Goal: Task Accomplishment & Management: Manage account settings

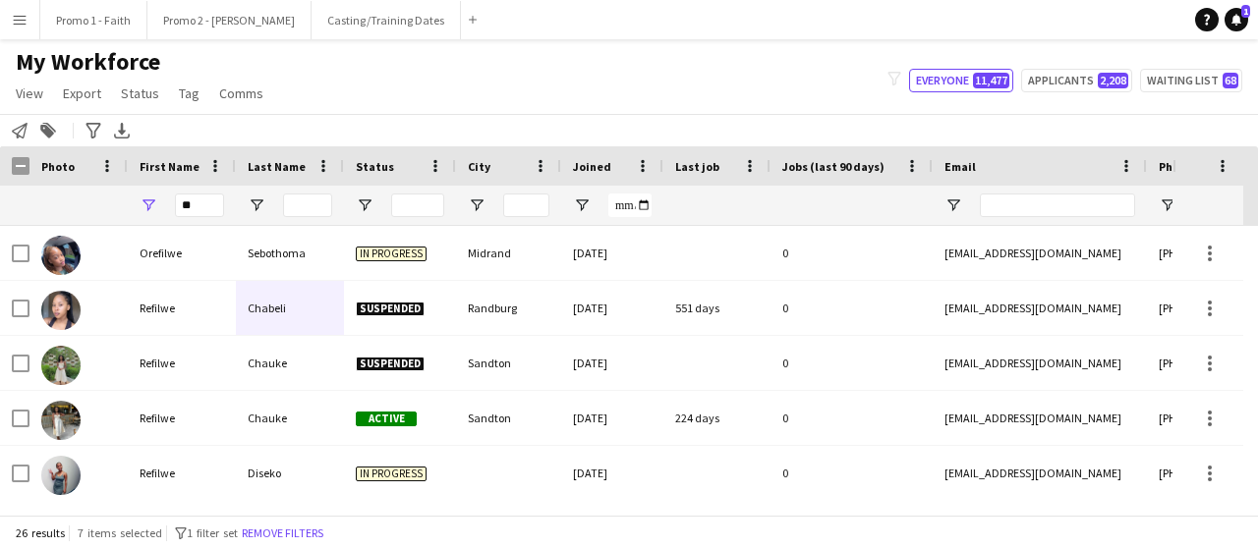
type input "*"
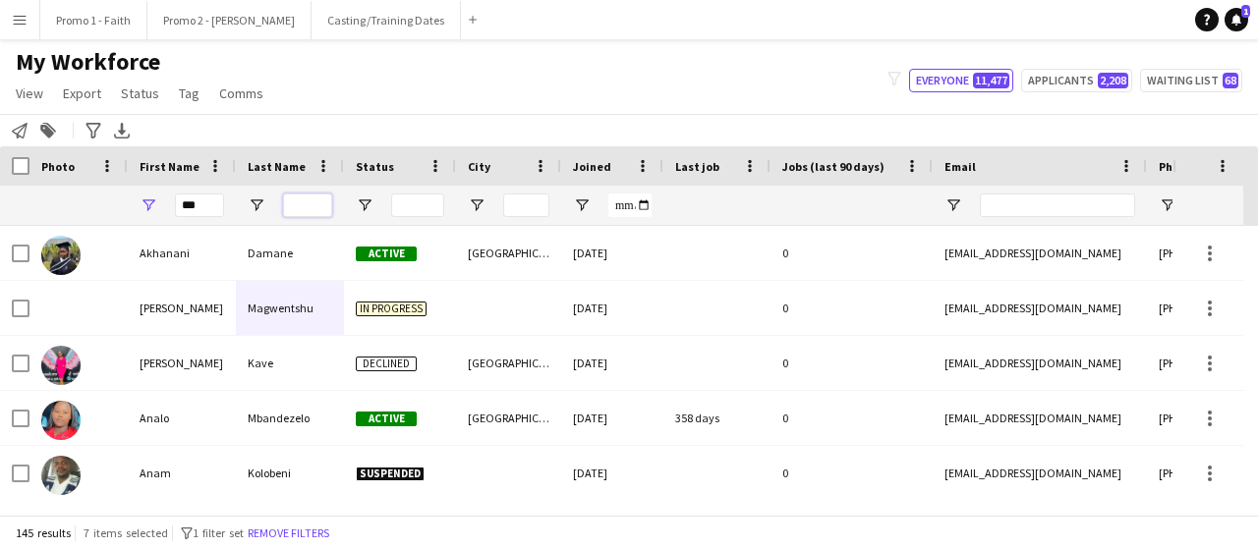
click at [305, 204] on input "Last Name Filter Input" at bounding box center [307, 206] width 49 height 24
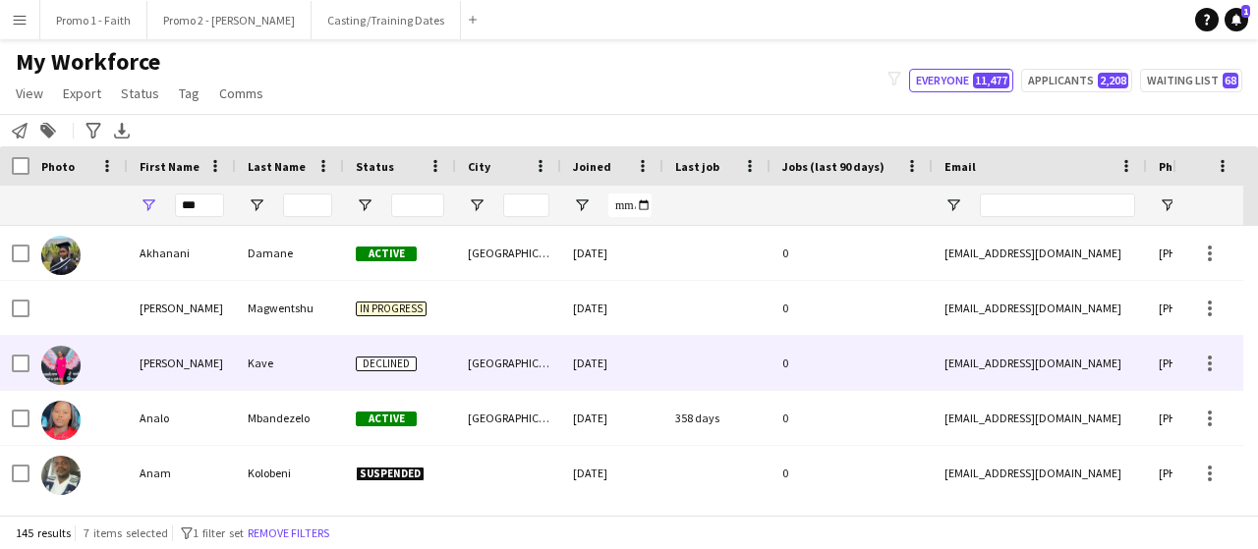
click at [309, 368] on div "Kave" at bounding box center [290, 363] width 108 height 54
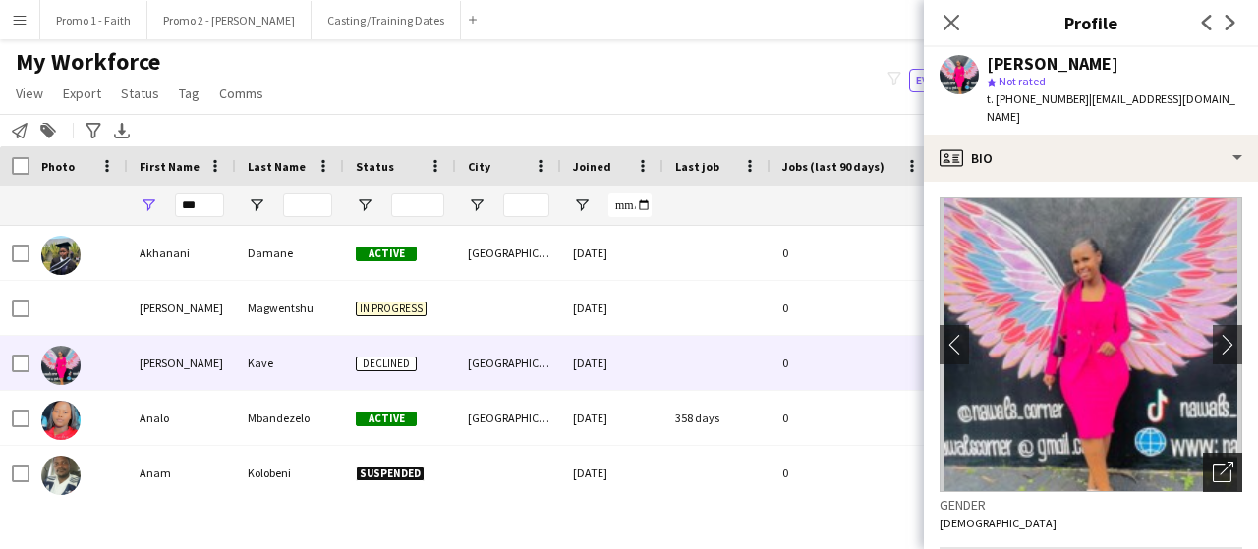
click at [1212, 462] on icon "Open photos pop-in" at bounding box center [1222, 472] width 21 height 21
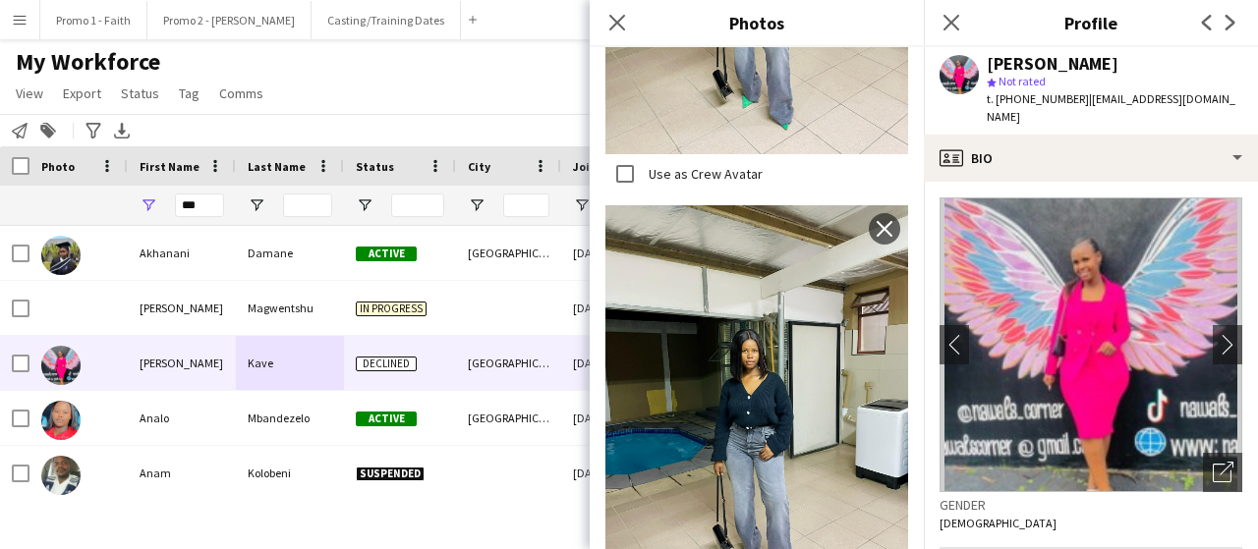
scroll to position [1648, 0]
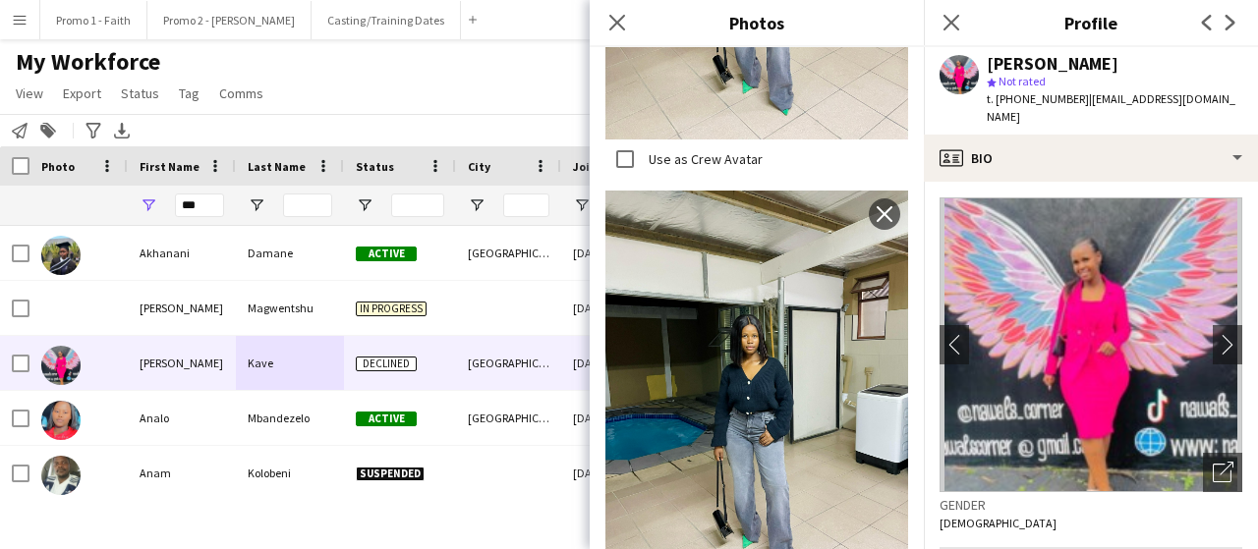
click at [1179, 92] on span "| [EMAIL_ADDRESS][DOMAIN_NAME]" at bounding box center [1110, 107] width 249 height 32
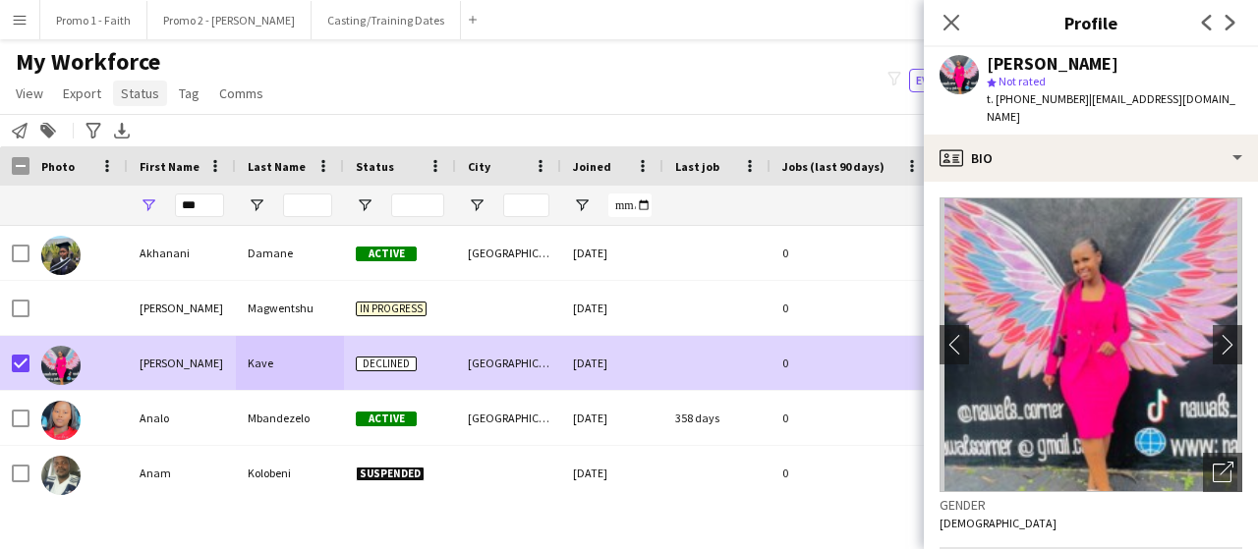
click at [149, 92] on span "Status" at bounding box center [140, 93] width 38 height 18
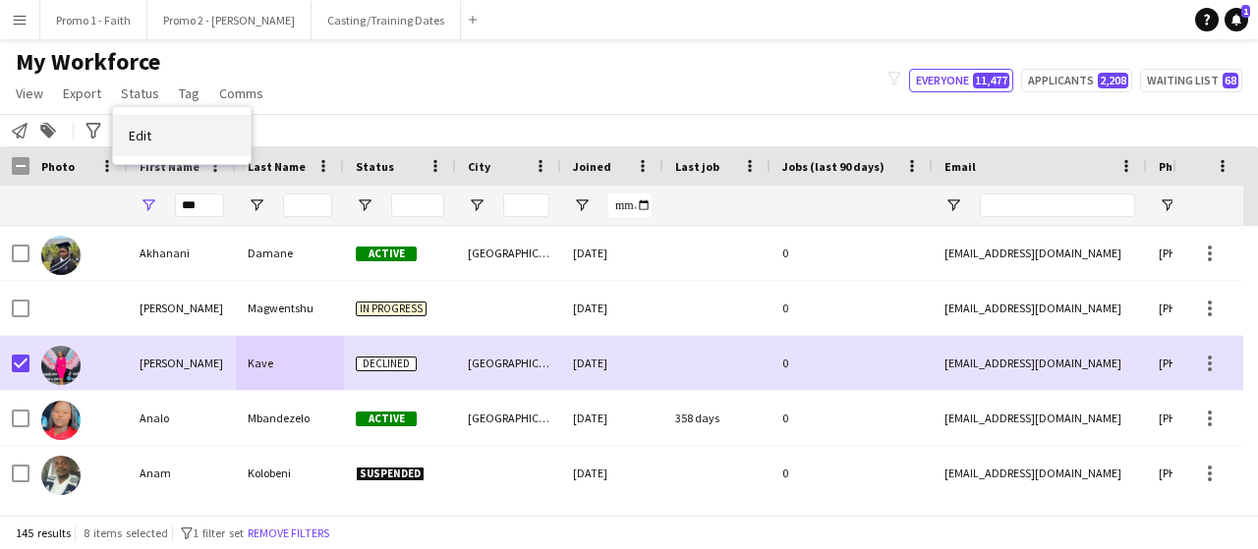
click at [141, 139] on span "Edit" at bounding box center [140, 136] width 23 height 18
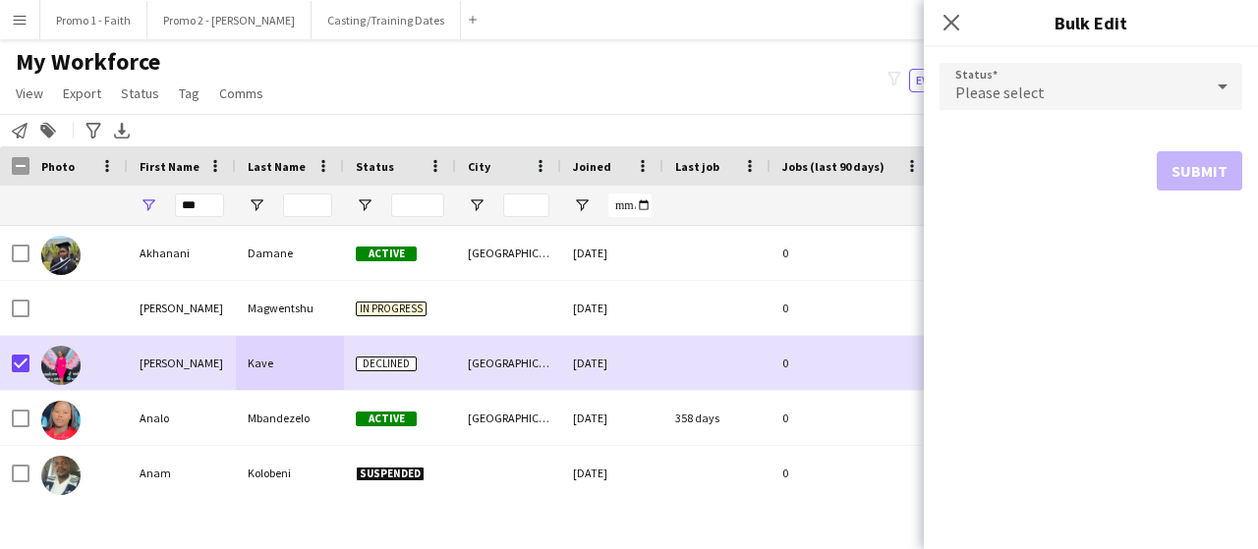
click at [1226, 86] on icon at bounding box center [1222, 86] width 24 height 39
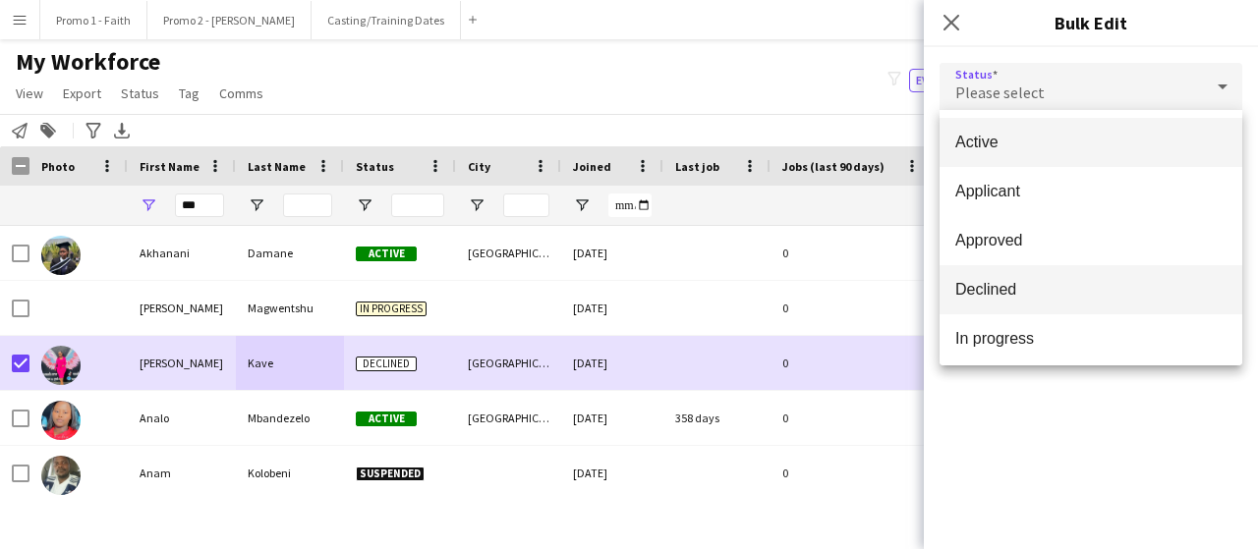
scroll to position [98, 0]
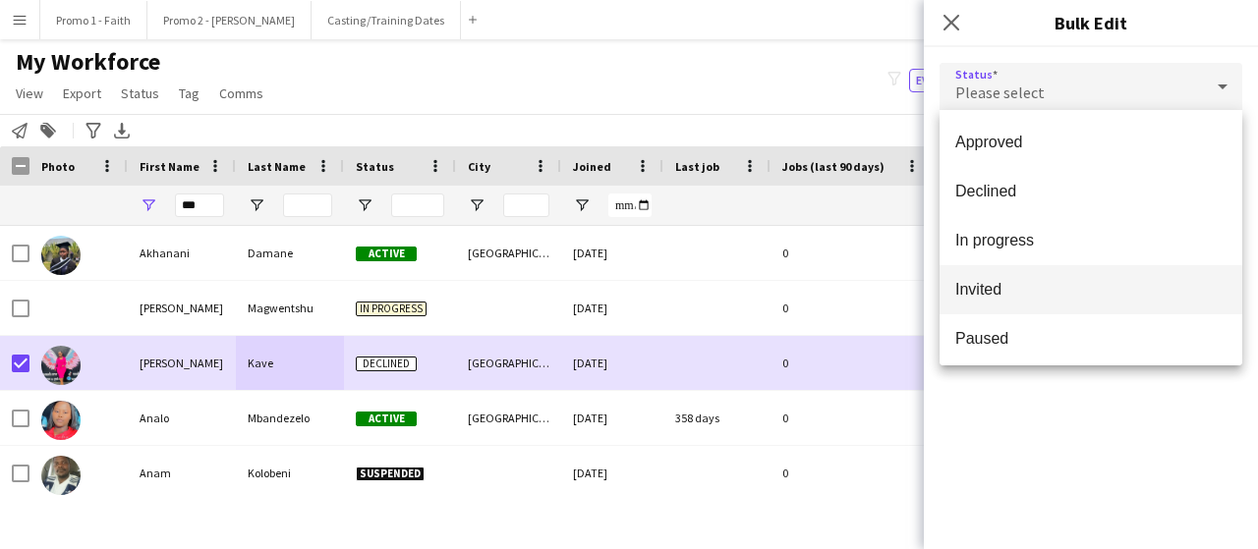
click at [985, 287] on span "Invited" at bounding box center [1090, 289] width 271 height 19
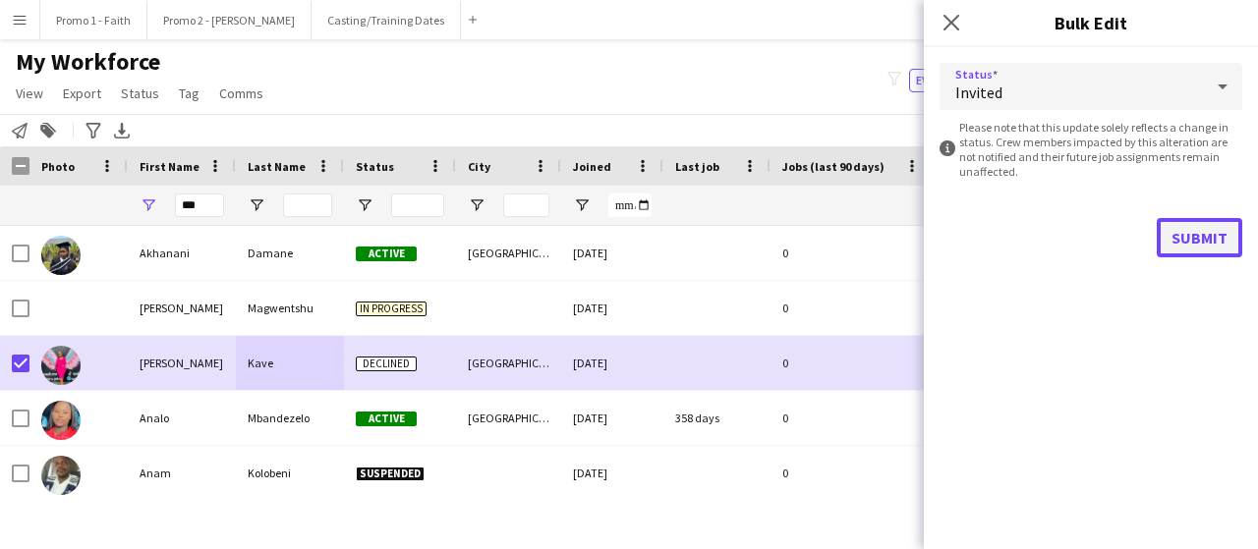
click at [1196, 243] on button "Submit" at bounding box center [1198, 237] width 85 height 39
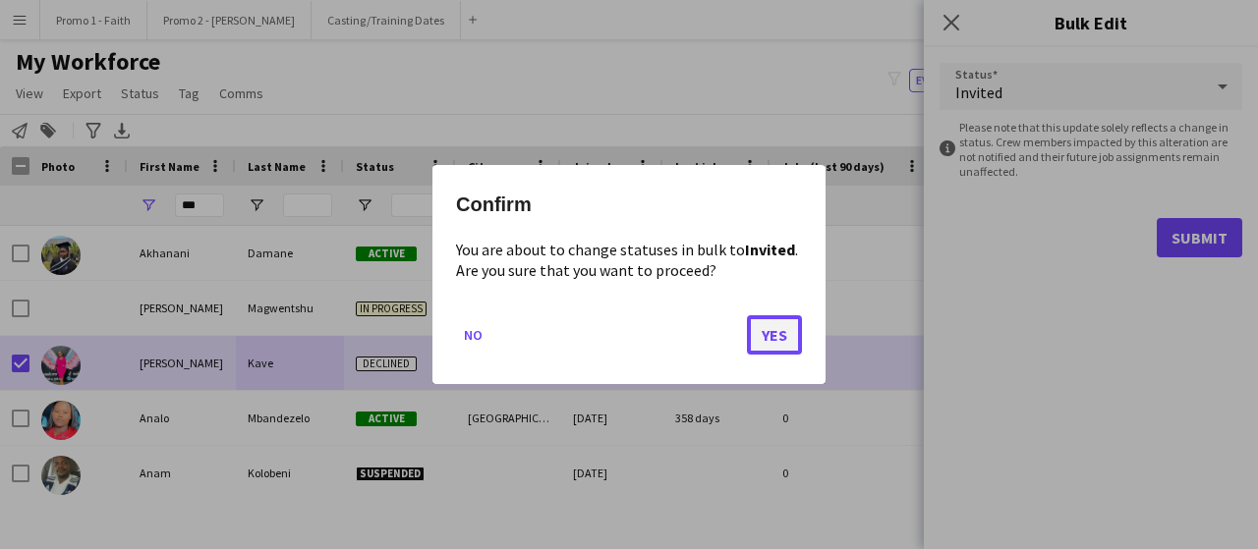
click at [790, 336] on button "Yes" at bounding box center [774, 334] width 55 height 39
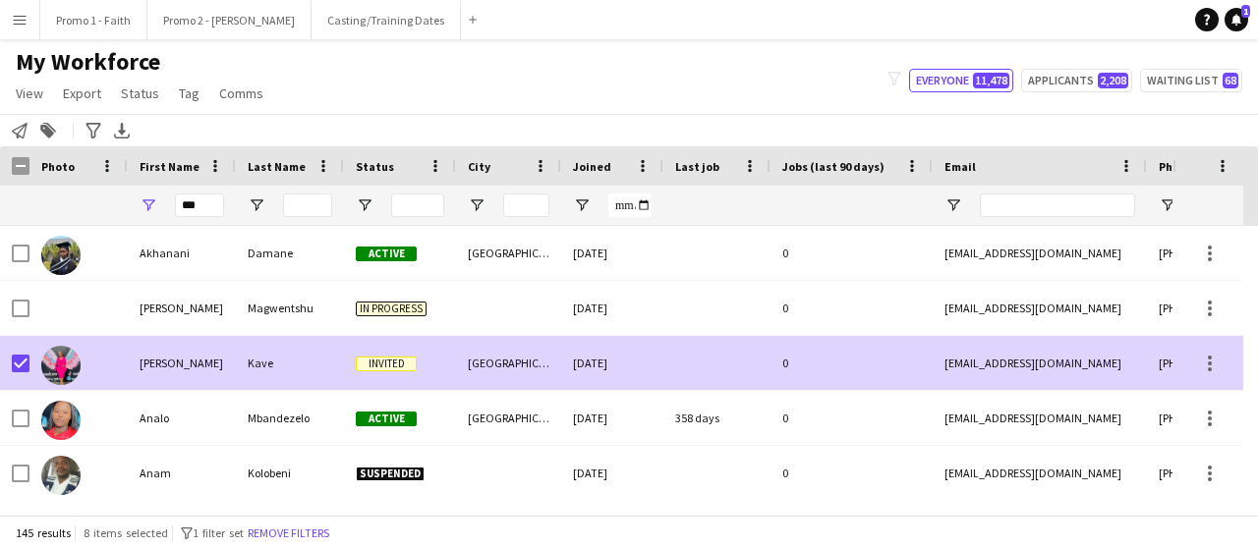
click at [299, 359] on div "Kave" at bounding box center [290, 363] width 108 height 54
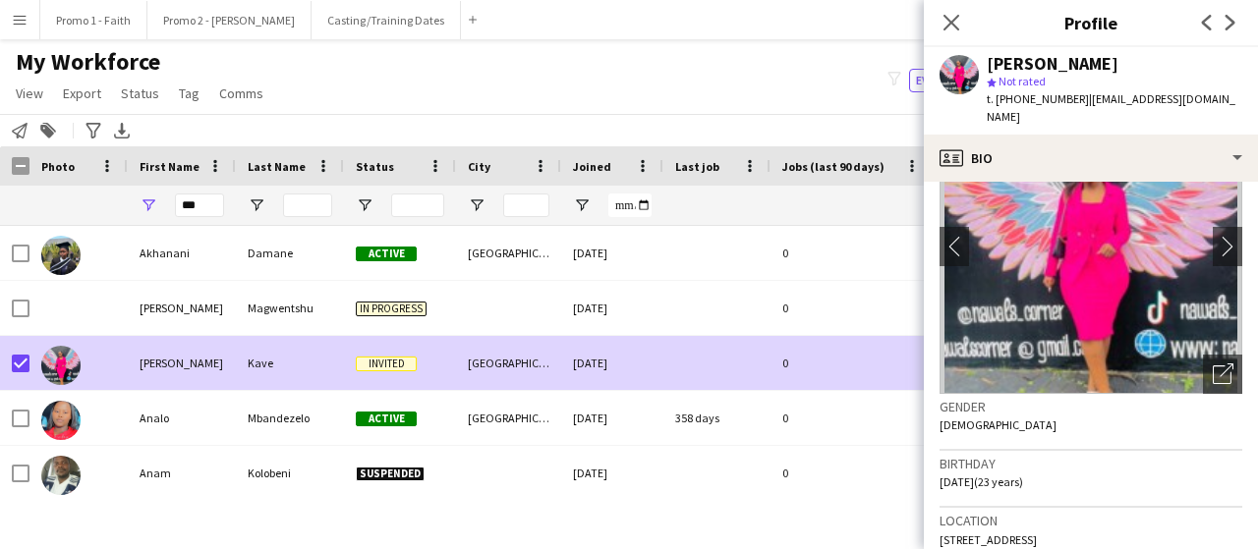
scroll to position [0, 0]
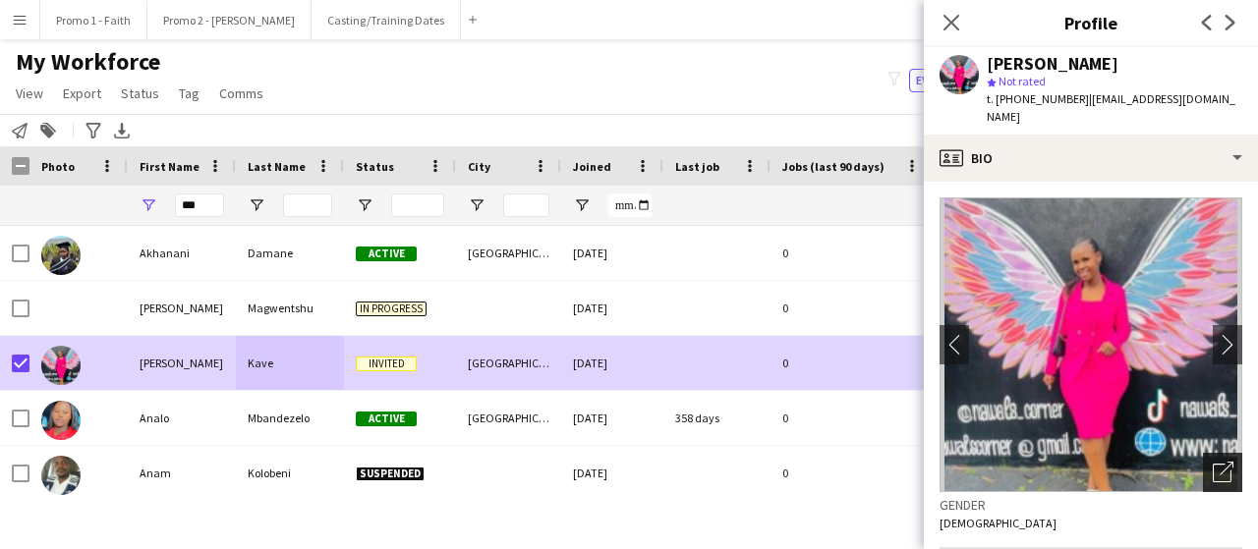
click at [1212, 462] on icon "Open photos pop-in" at bounding box center [1222, 472] width 21 height 21
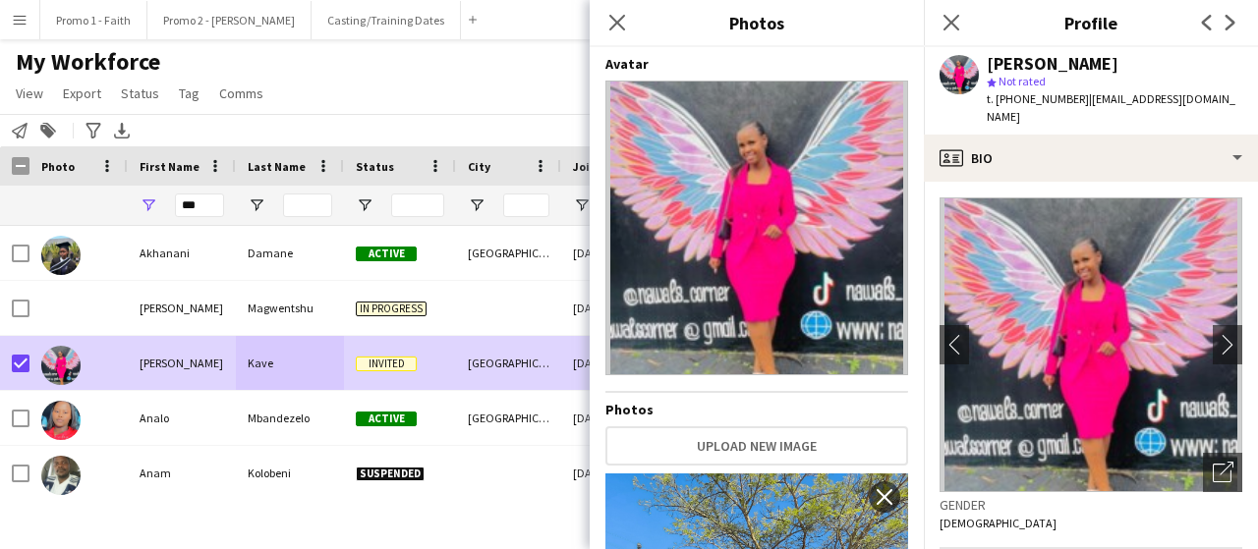
click at [847, 146] on img at bounding box center [756, 228] width 303 height 295
click at [888, 72] on h4 "Avatar" at bounding box center [756, 64] width 303 height 18
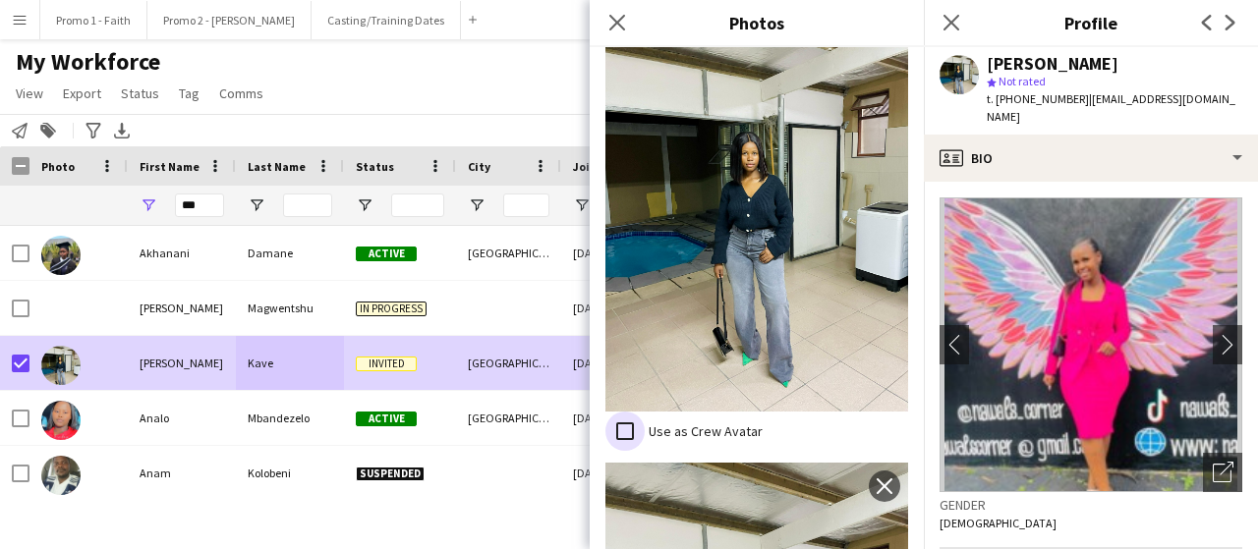
scroll to position [1382, 0]
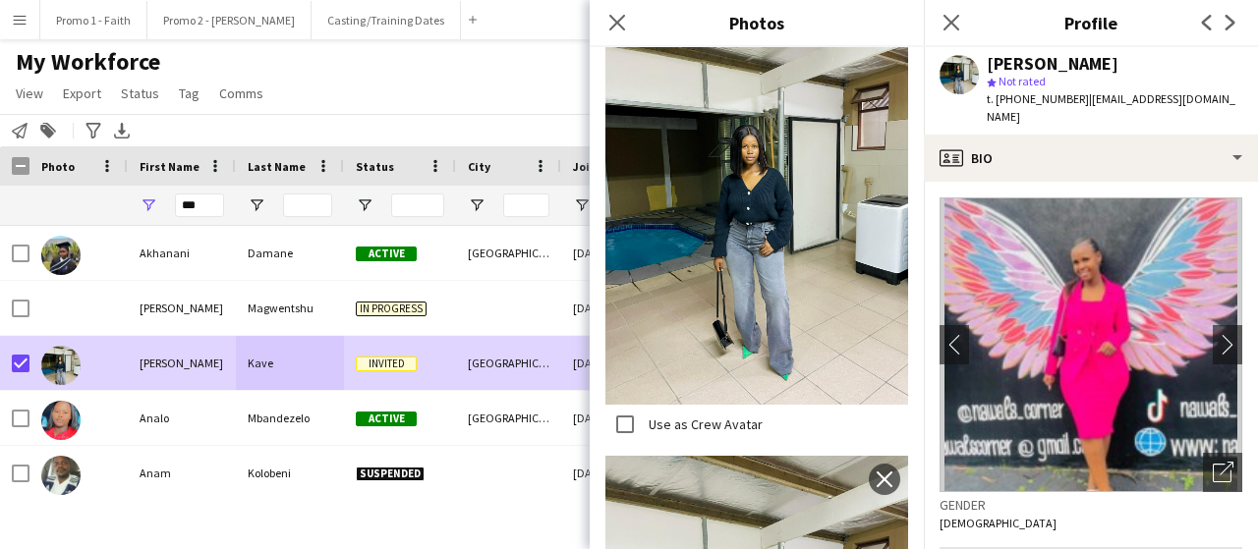
click at [613, 6] on div "Close pop-in" at bounding box center [617, 22] width 55 height 45
click at [615, 23] on icon at bounding box center [616, 22] width 19 height 19
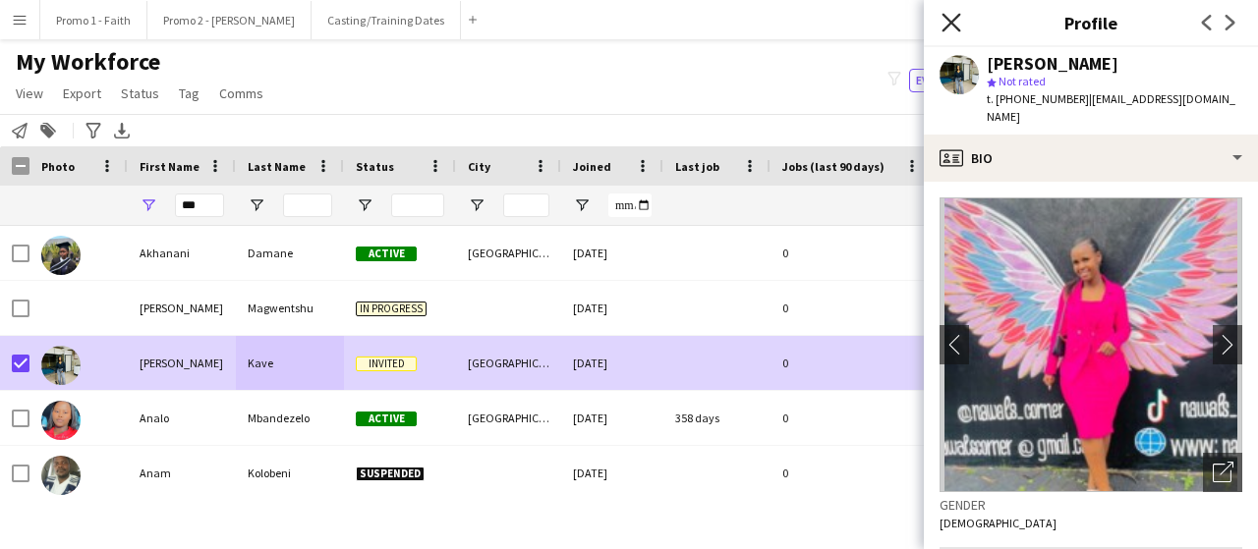
click at [945, 14] on icon "Close pop-in" at bounding box center [950, 22] width 19 height 19
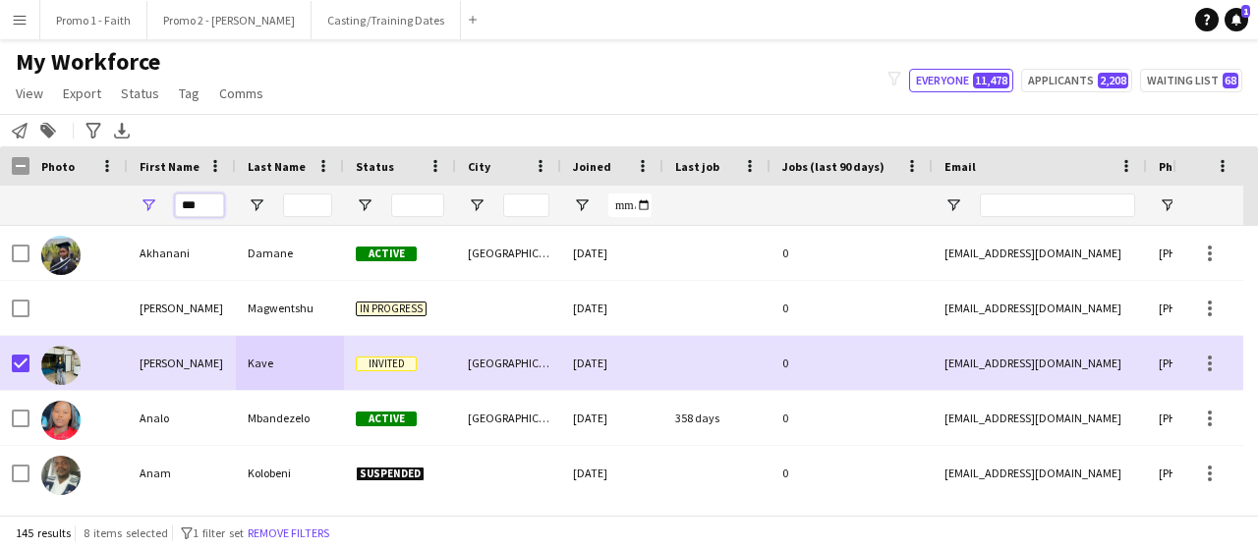
click at [198, 205] on input "***" at bounding box center [199, 206] width 49 height 24
type input "*"
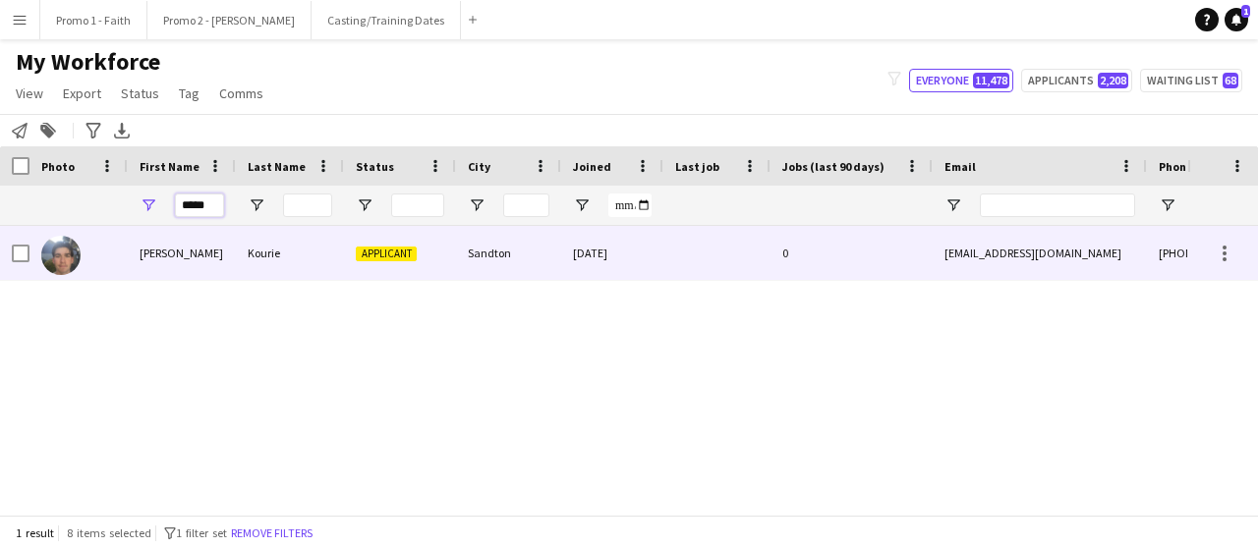
type input "*****"
click at [253, 245] on div "Kourie" at bounding box center [290, 253] width 108 height 54
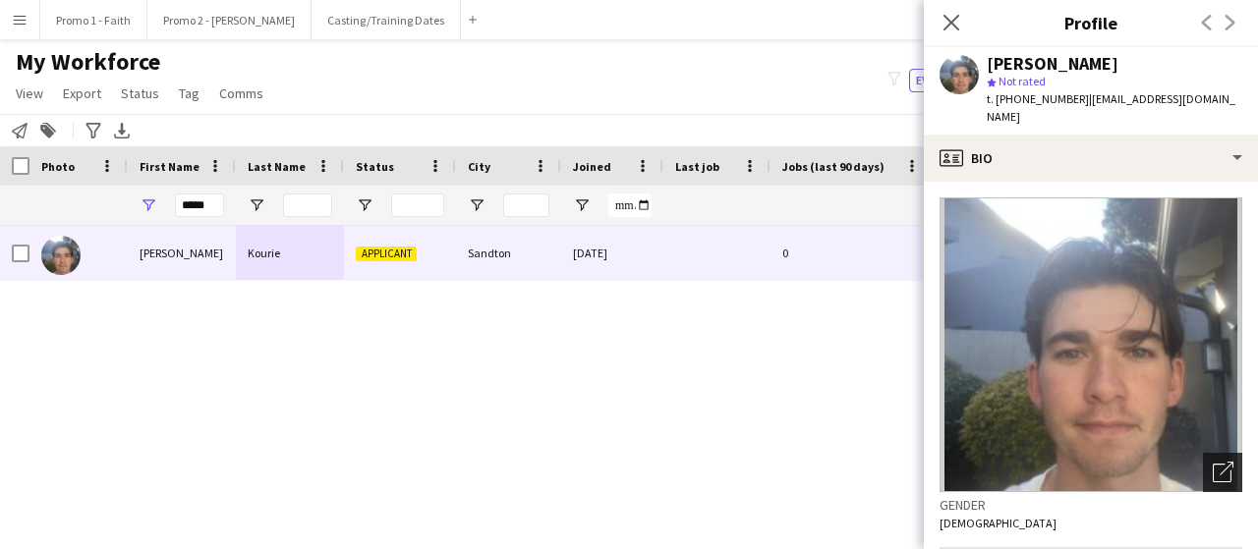
click at [1212, 462] on icon "Open photos pop-in" at bounding box center [1222, 472] width 21 height 21
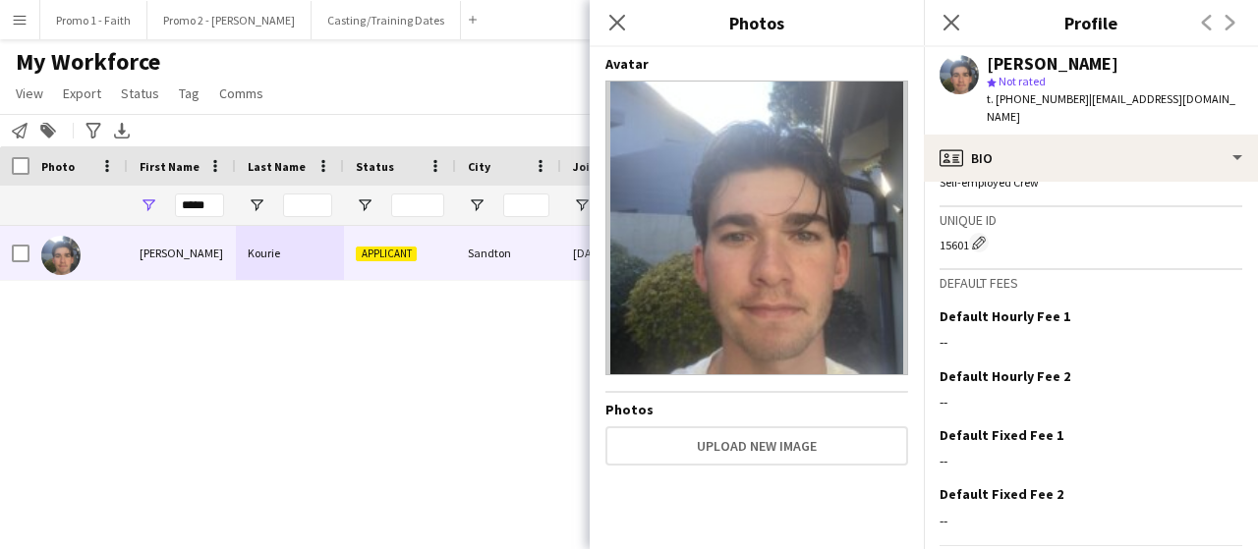
scroll to position [867, 0]
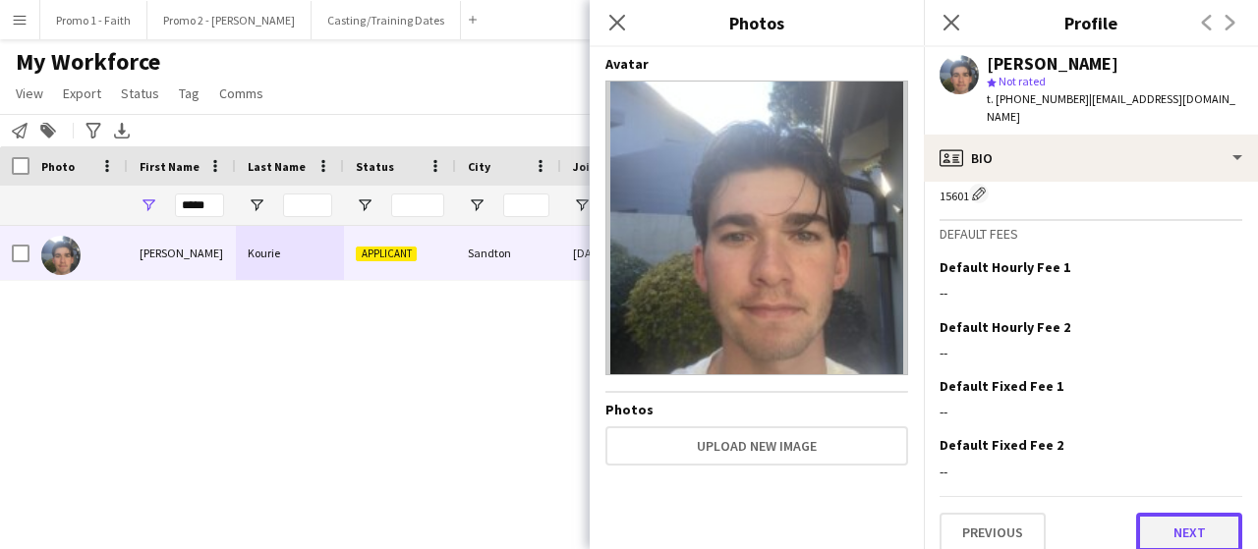
click at [1188, 513] on button "Next" at bounding box center [1189, 532] width 106 height 39
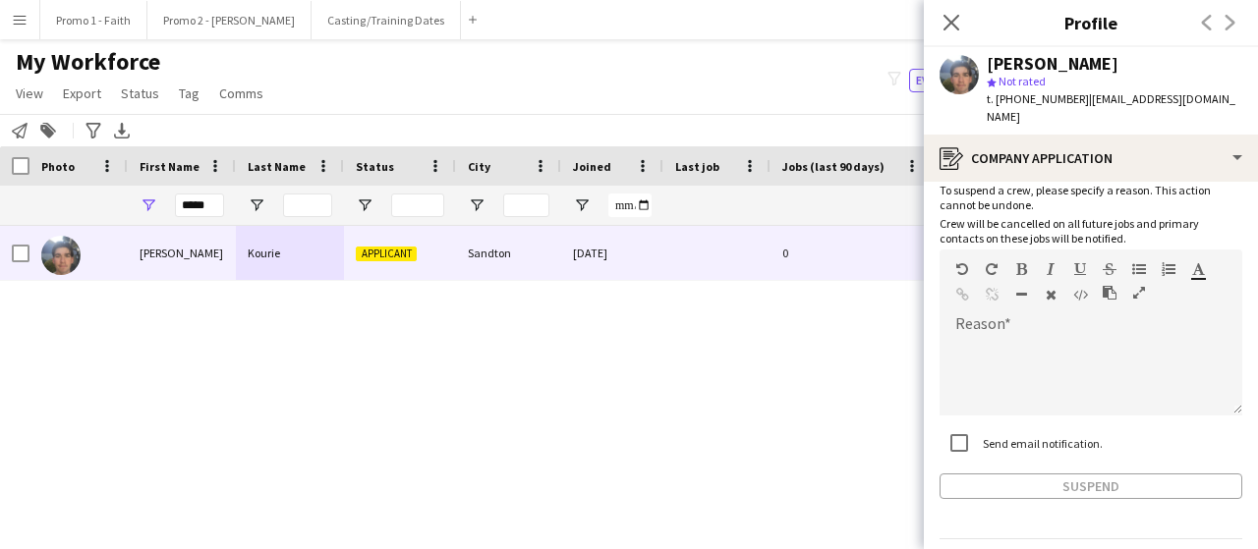
scroll to position [154, 0]
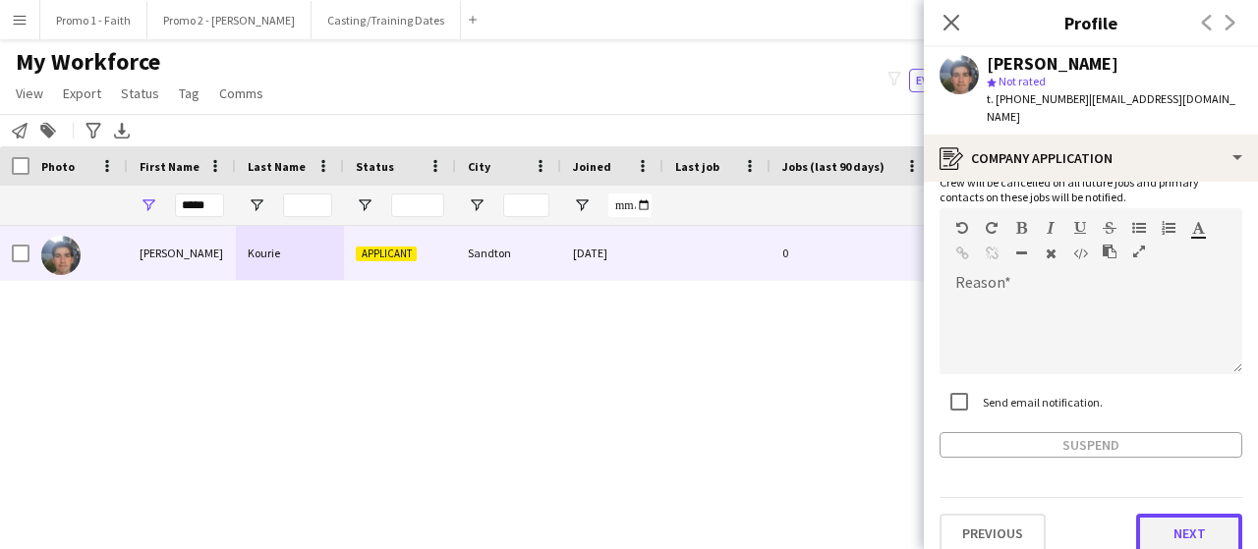
click at [1166, 515] on button "Next" at bounding box center [1189, 533] width 106 height 39
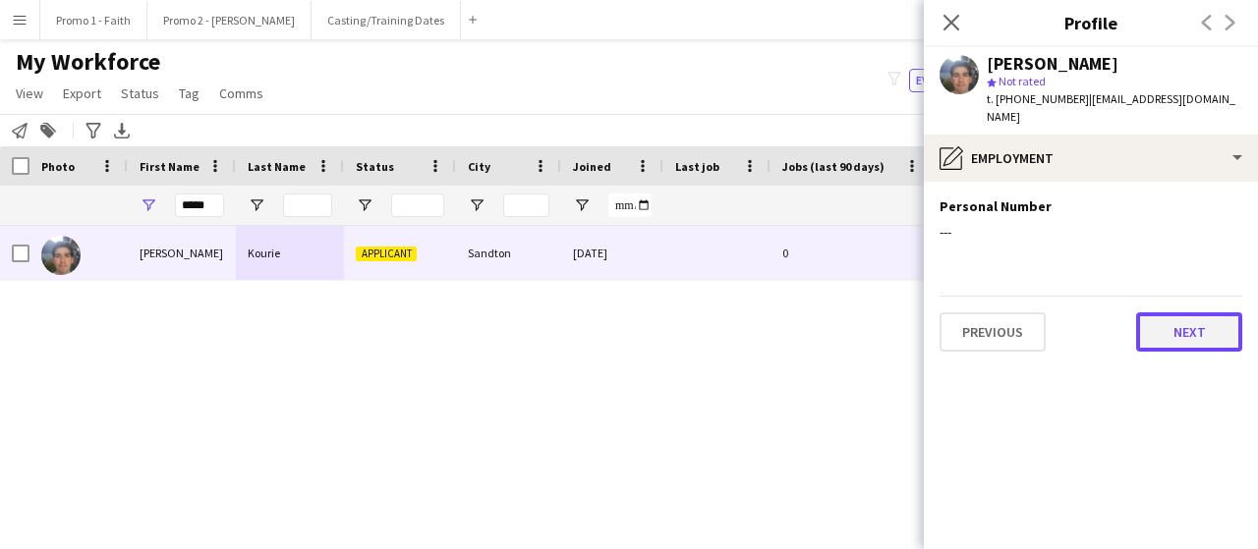
click at [1178, 318] on button "Next" at bounding box center [1189, 331] width 106 height 39
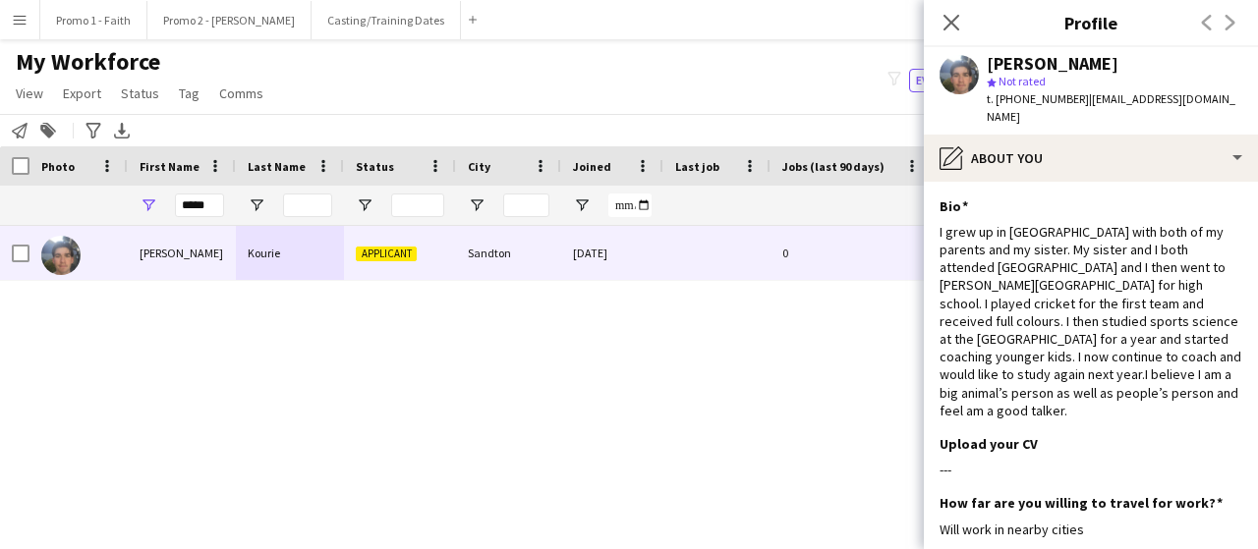
scroll to position [316, 0]
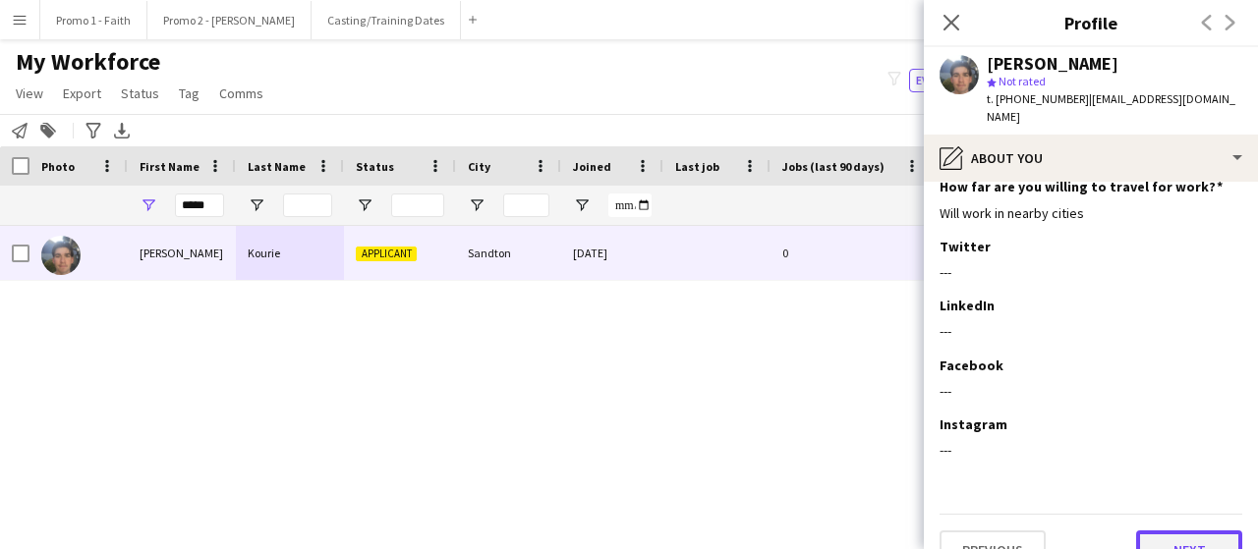
click at [1159, 531] on button "Next" at bounding box center [1189, 550] width 106 height 39
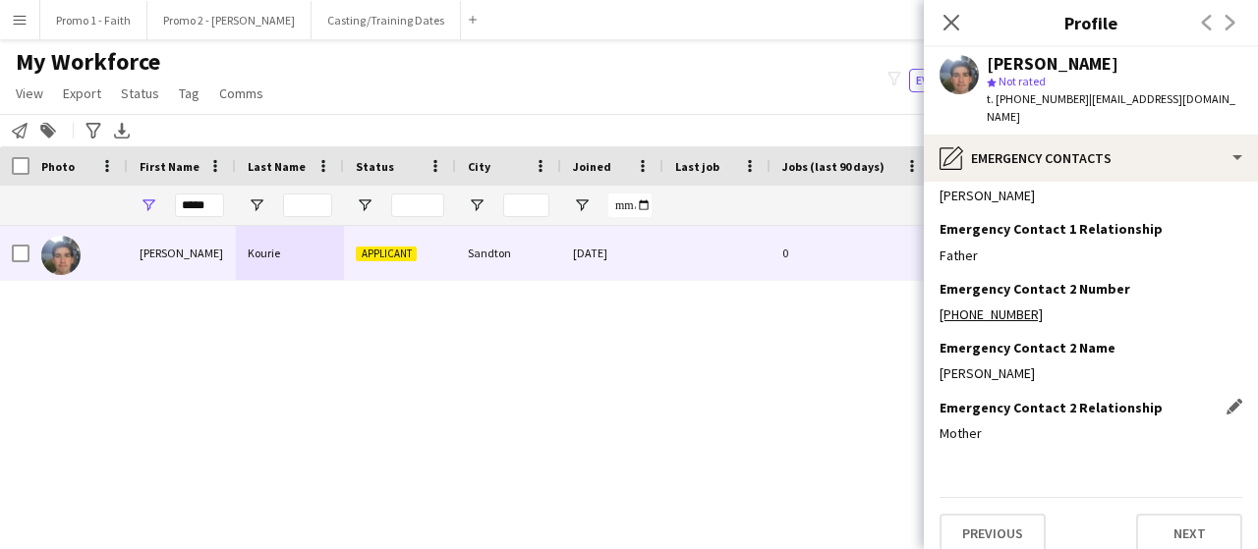
scroll to position [96, 0]
click at [1197, 496] on div "Previous Next" at bounding box center [1090, 524] width 303 height 56
click at [1191, 513] on button "Next" at bounding box center [1189, 532] width 106 height 39
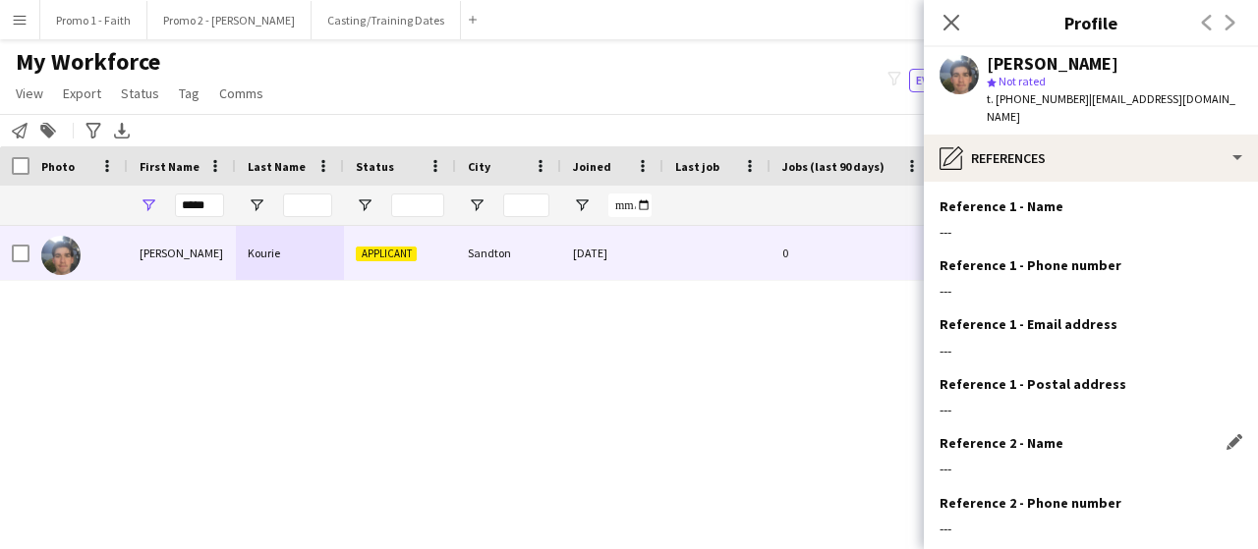
scroll to position [214, 0]
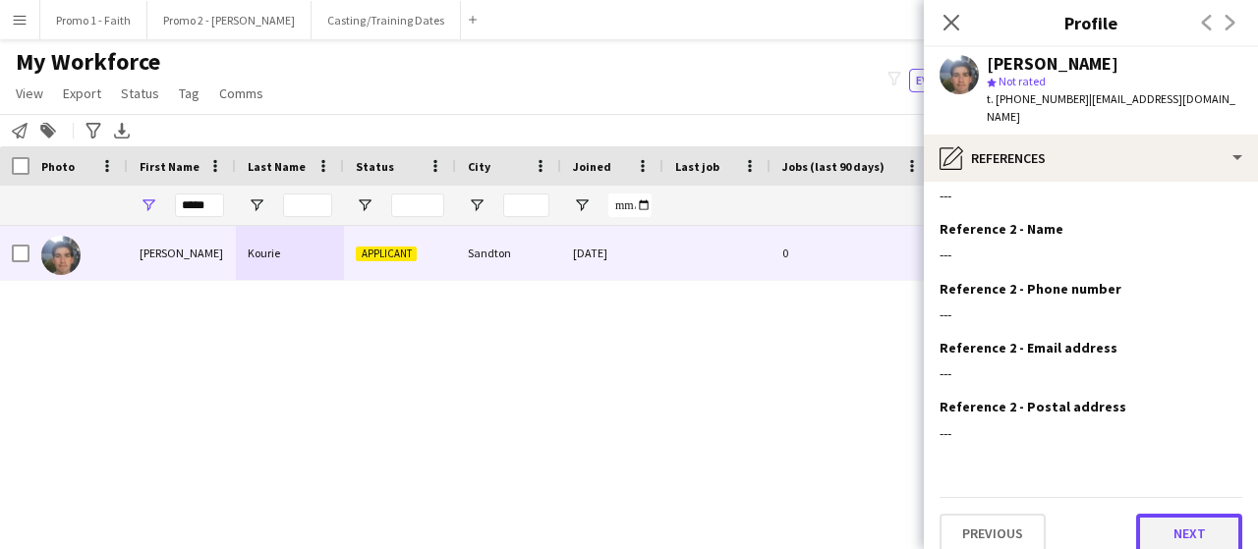
click at [1161, 518] on button "Next" at bounding box center [1189, 533] width 106 height 39
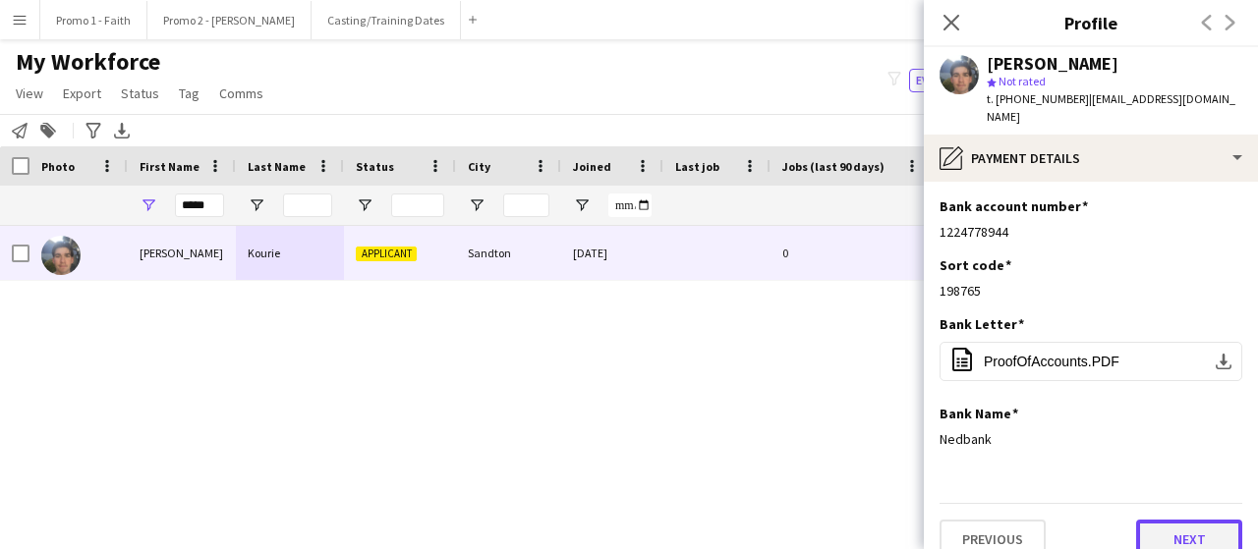
click at [1174, 520] on button "Next" at bounding box center [1189, 539] width 106 height 39
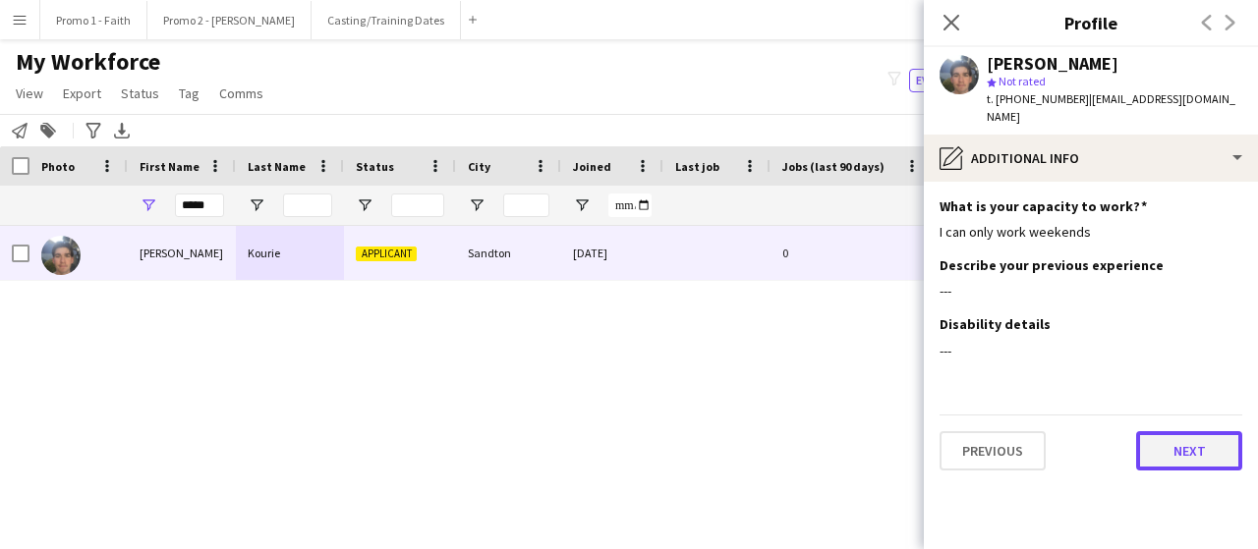
click at [1171, 438] on button "Next" at bounding box center [1189, 450] width 106 height 39
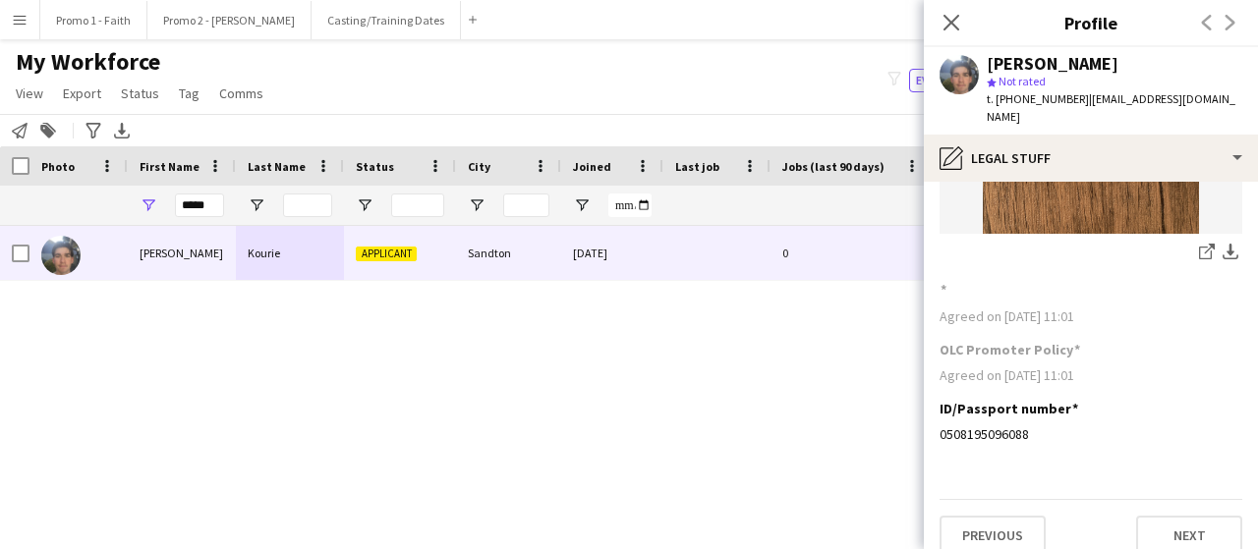
scroll to position [279, 0]
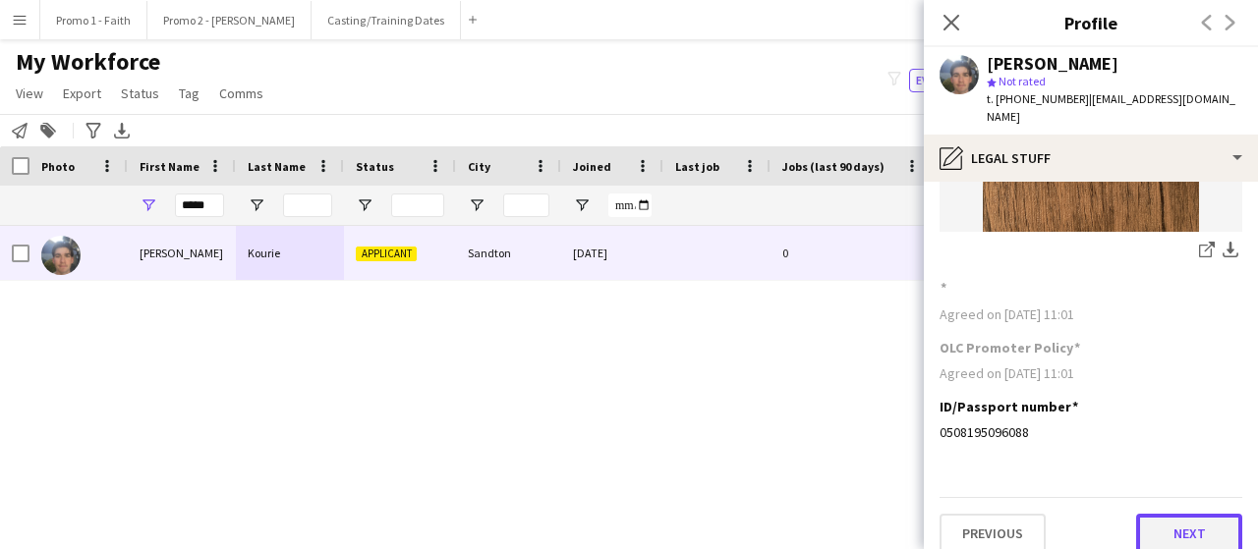
click at [1180, 514] on button "Next" at bounding box center [1189, 533] width 106 height 39
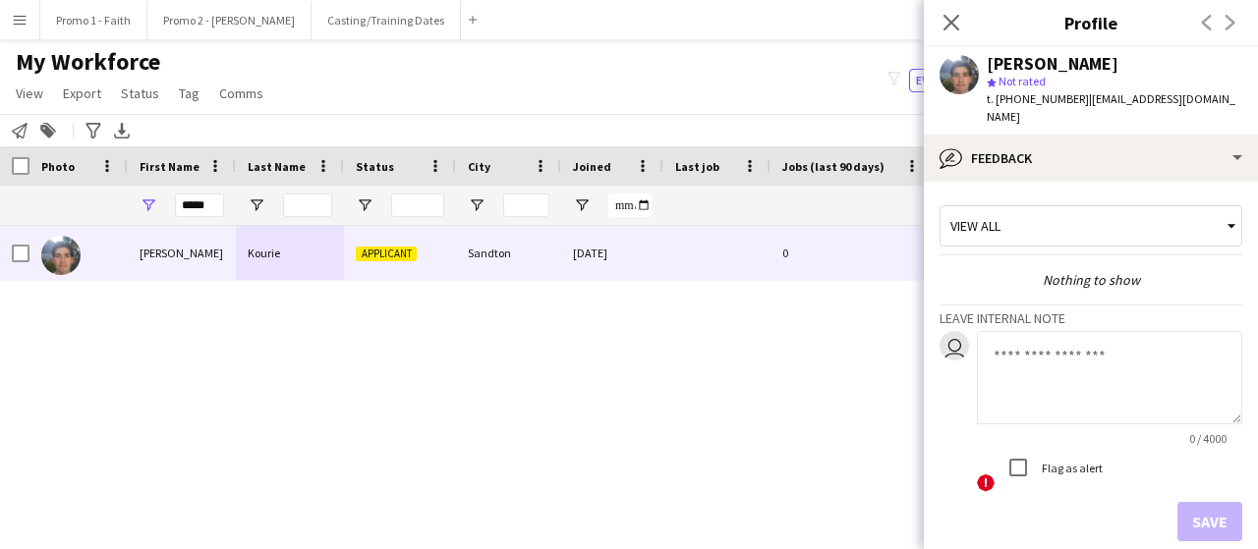
scroll to position [83, 0]
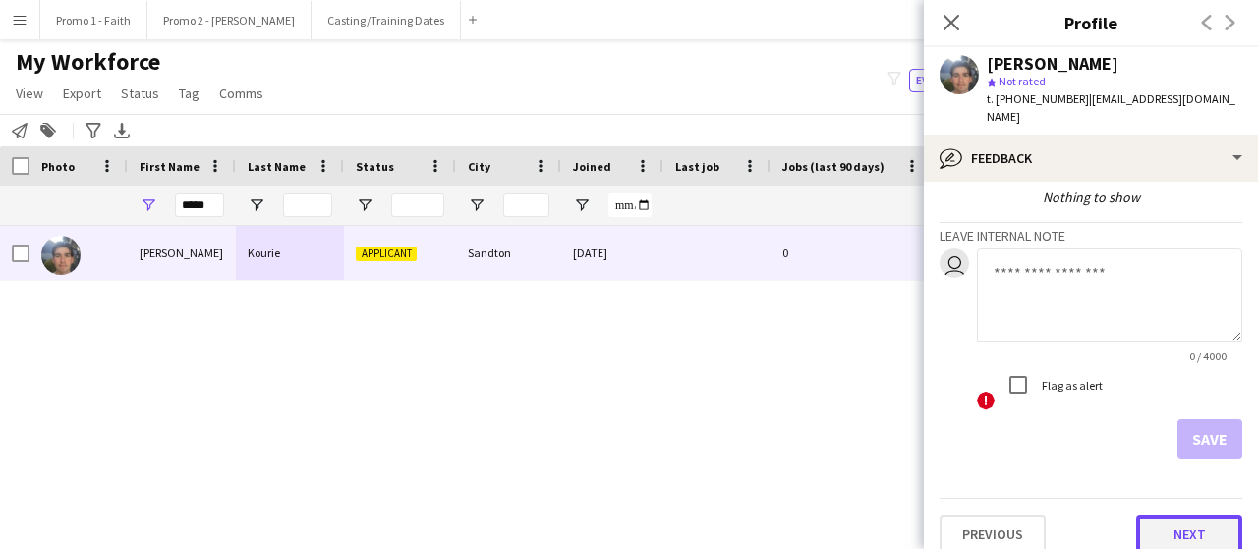
click at [1186, 515] on button "Next" at bounding box center [1189, 534] width 106 height 39
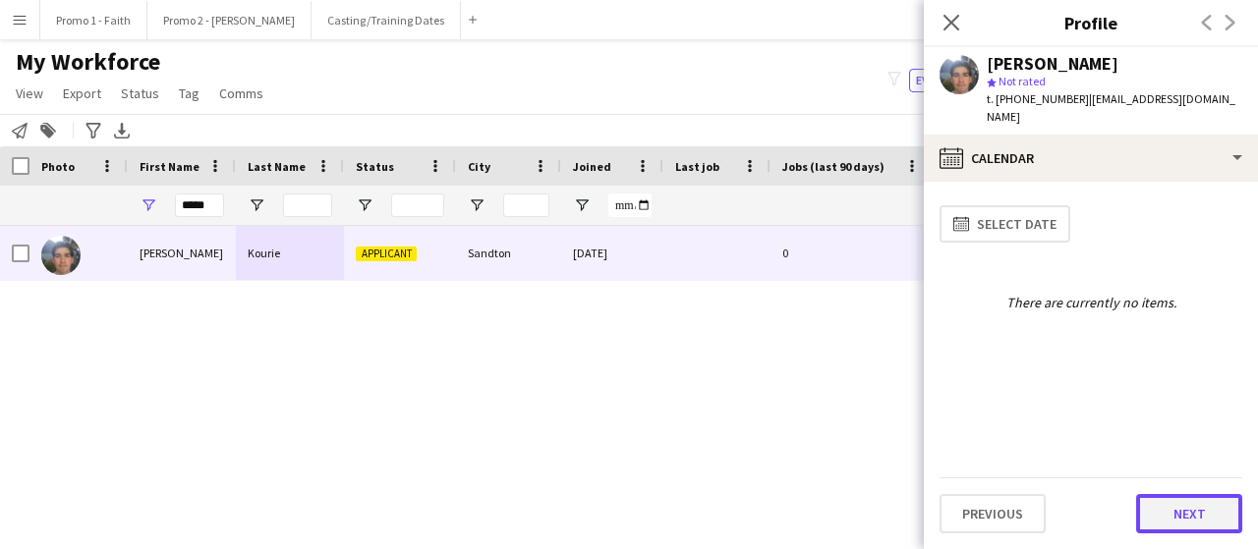
click at [1190, 511] on button "Next" at bounding box center [1189, 513] width 106 height 39
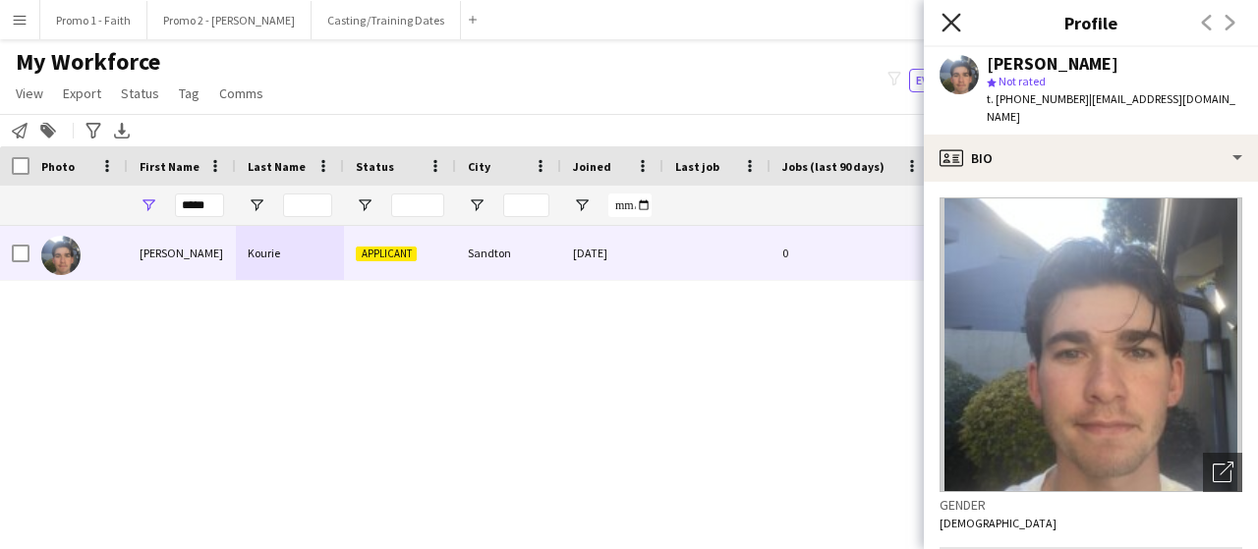
click at [950, 22] on icon at bounding box center [950, 22] width 19 height 19
